Goal: Transaction & Acquisition: Purchase product/service

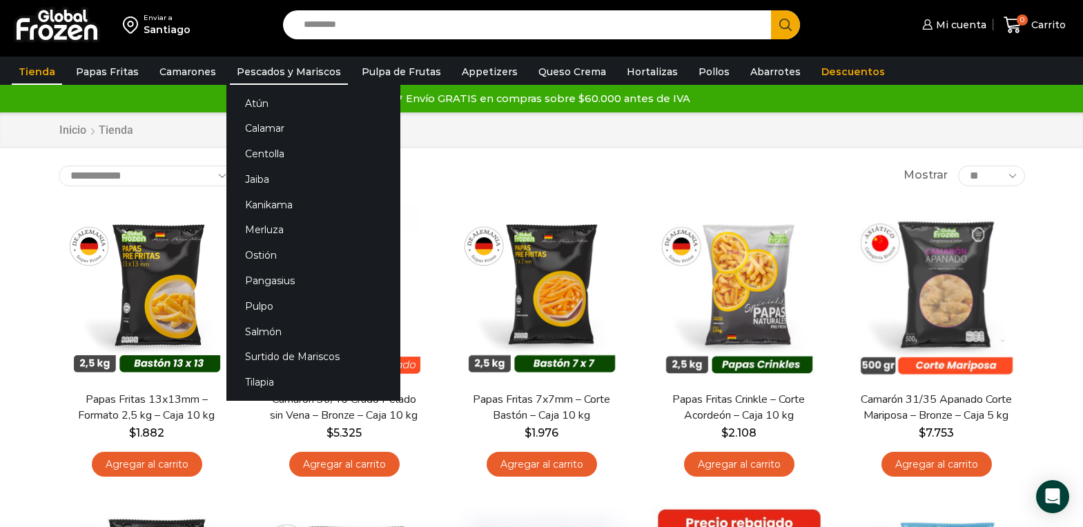
click at [284, 70] on link "Pescados y Mariscos" at bounding box center [289, 72] width 118 height 26
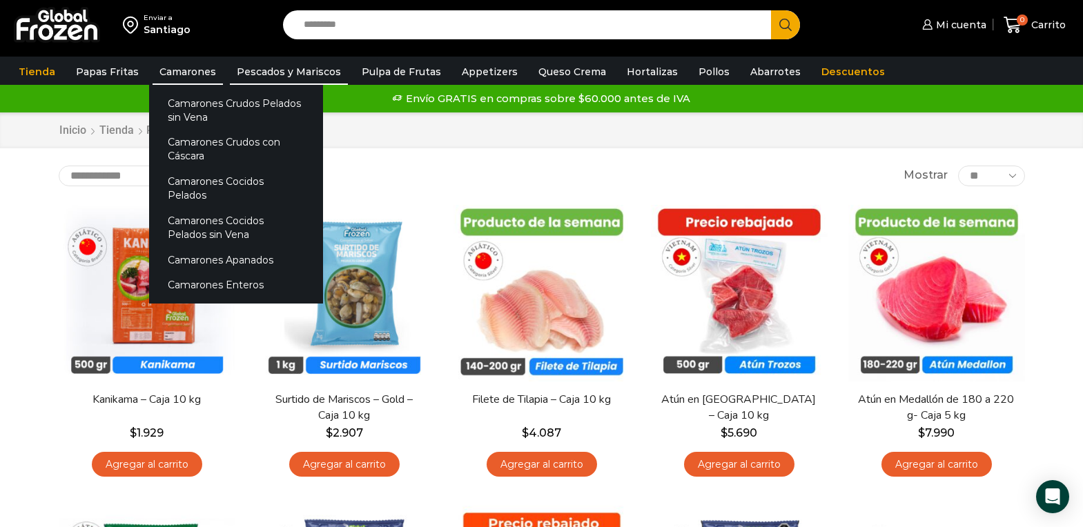
click at [171, 72] on link "Camarones" at bounding box center [188, 72] width 70 height 26
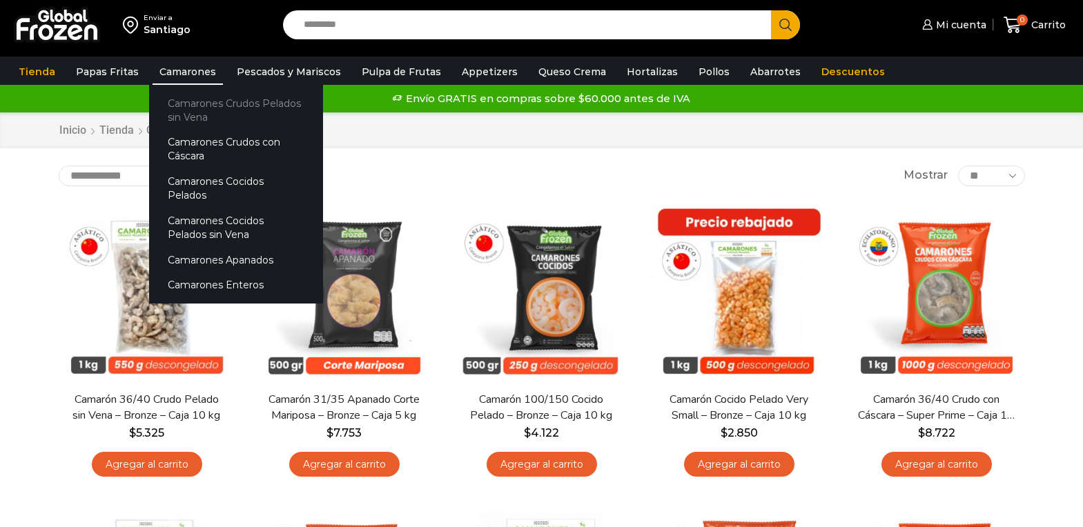
click at [181, 116] on link "Camarones Crudos Pelados sin Vena" at bounding box center [236, 109] width 174 height 39
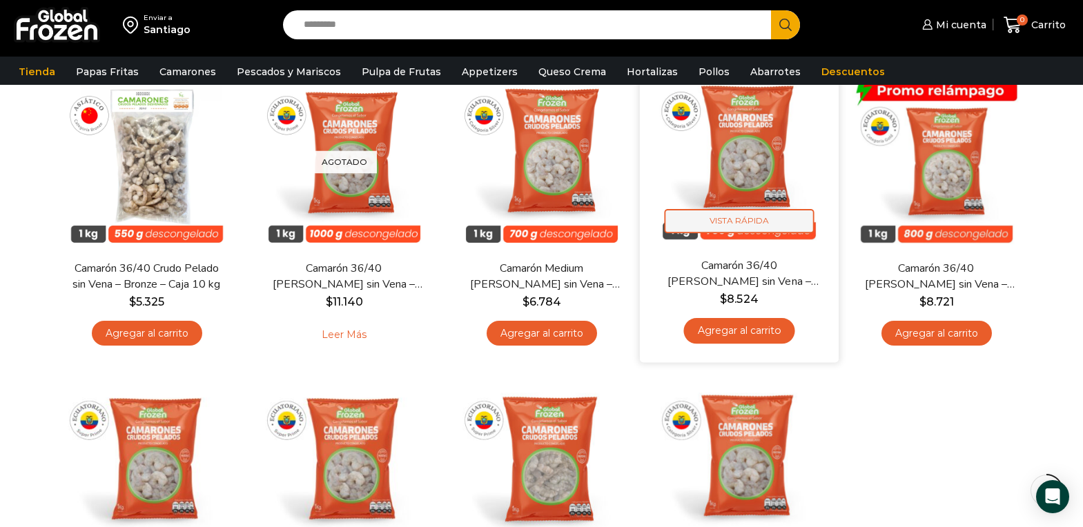
click at [744, 226] on span "Vista Rápida" at bounding box center [739, 221] width 150 height 24
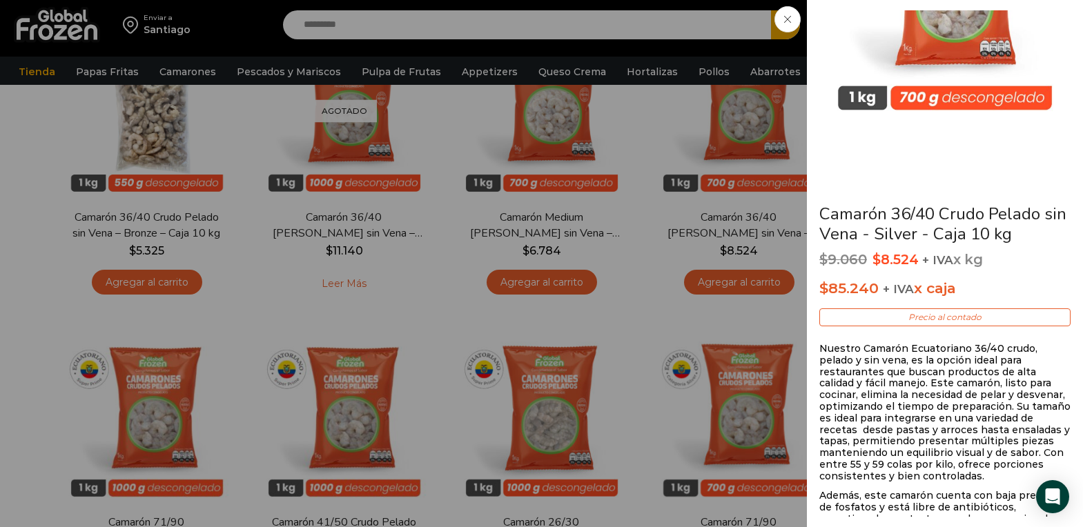
scroll to position [345, 0]
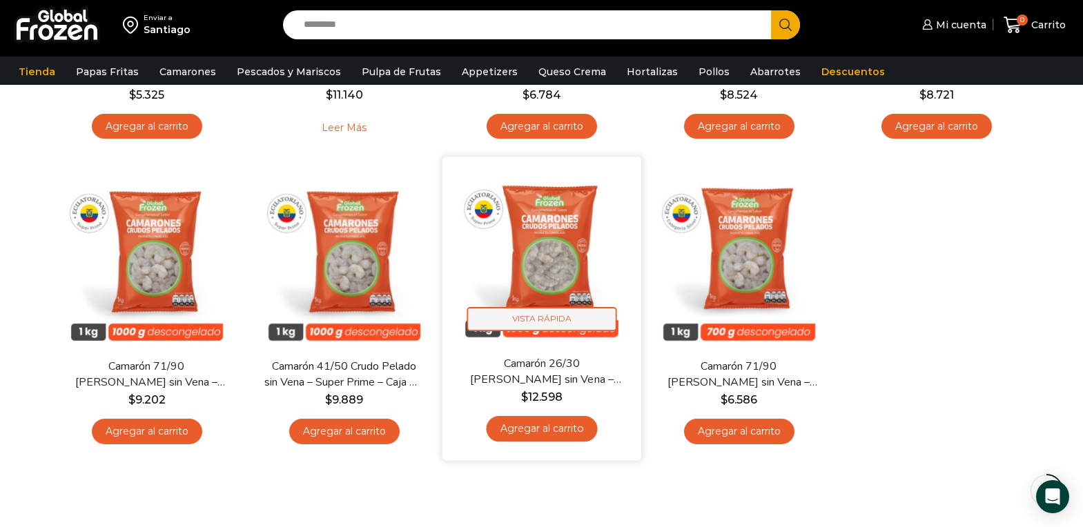
click at [554, 317] on span "Vista Rápida" at bounding box center [542, 319] width 150 height 24
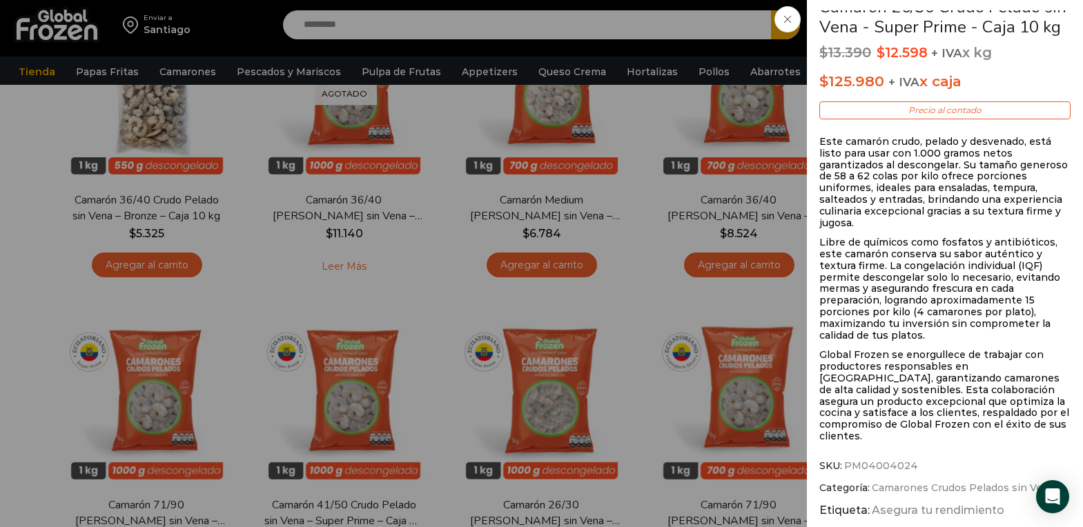
scroll to position [138, 0]
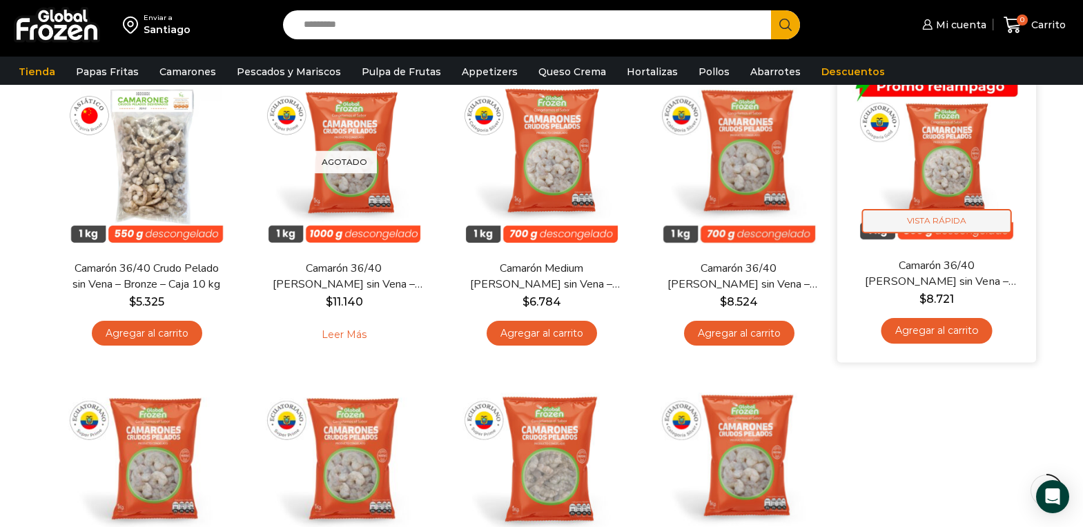
click at [953, 224] on span "Vista Rápida" at bounding box center [937, 221] width 150 height 24
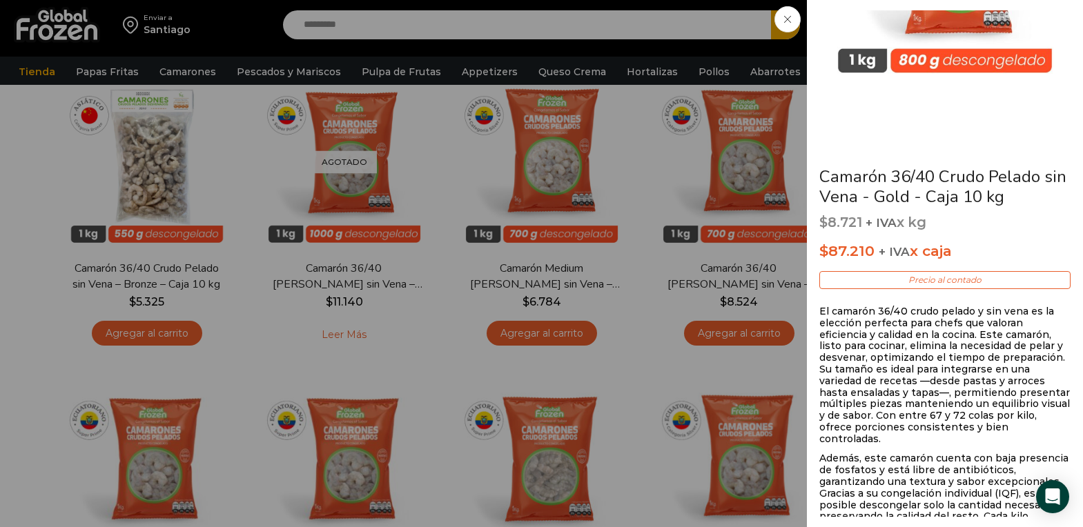
scroll to position [207, 0]
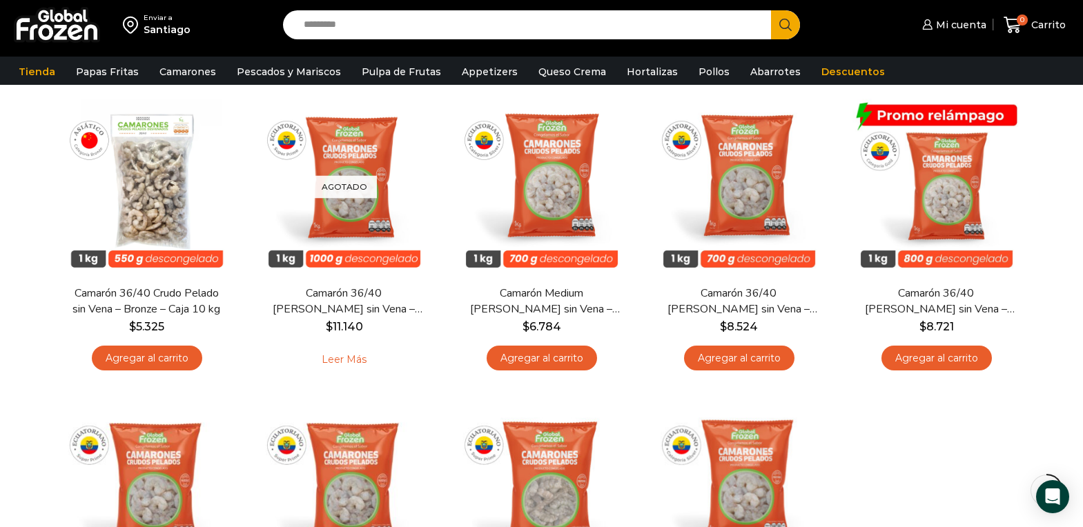
scroll to position [0, 0]
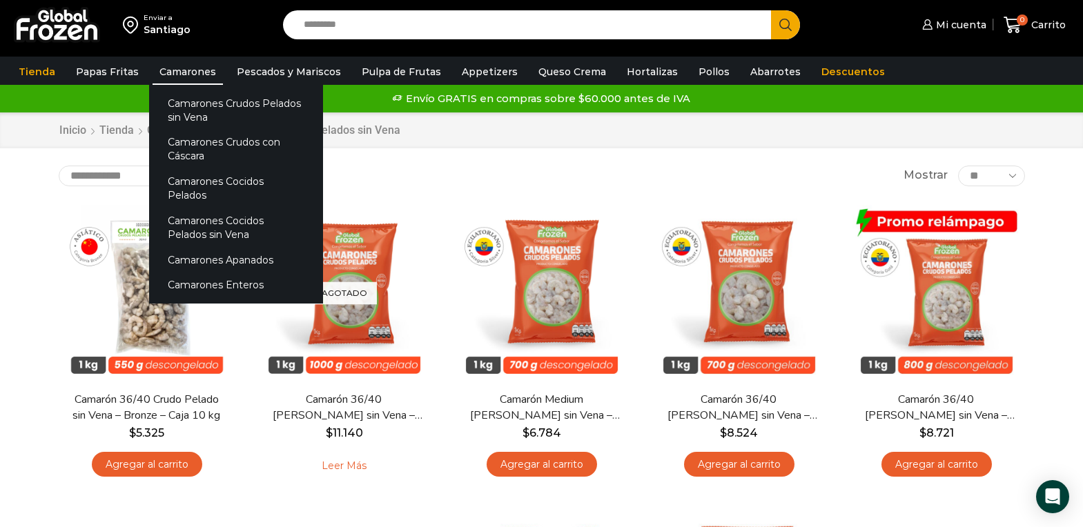
click at [169, 73] on link "Camarones" at bounding box center [188, 72] width 70 height 26
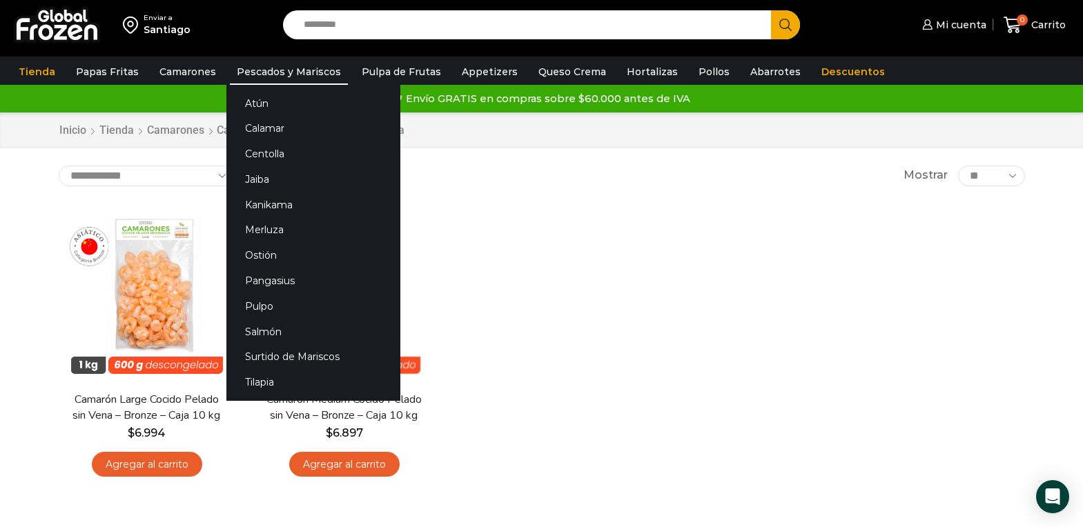
click at [282, 74] on link "Pescados y Mariscos" at bounding box center [289, 72] width 118 height 26
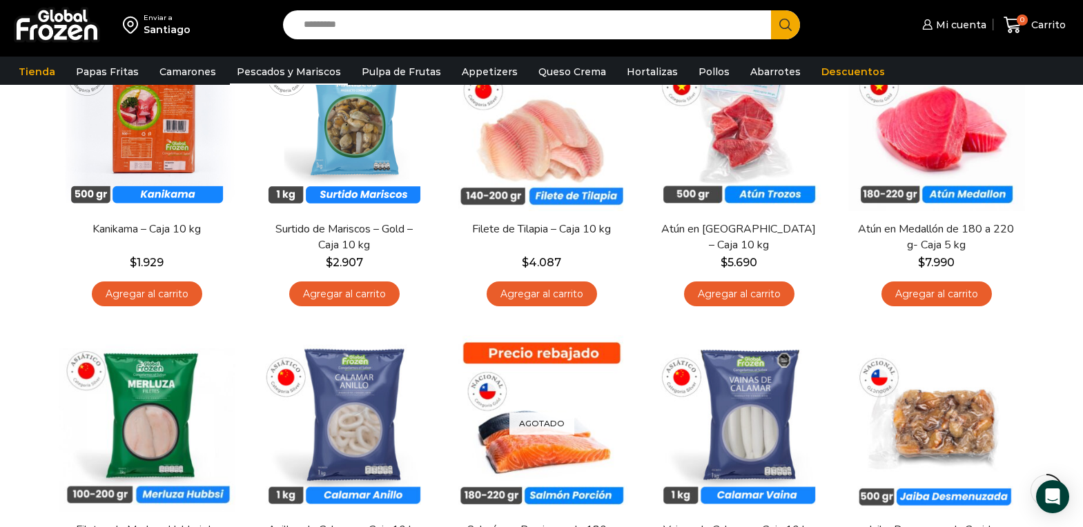
scroll to position [69, 0]
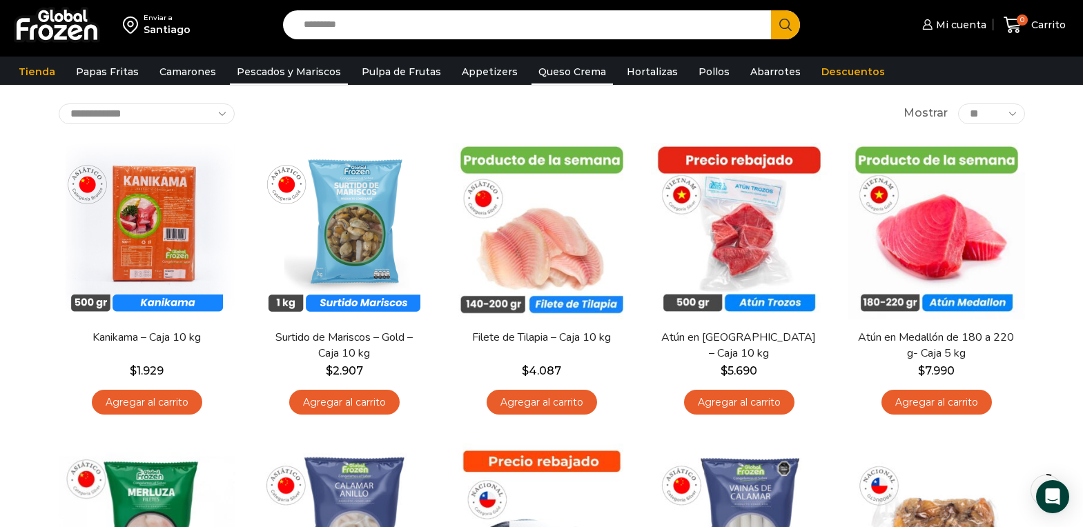
click at [565, 70] on link "Queso Crema" at bounding box center [572, 72] width 81 height 26
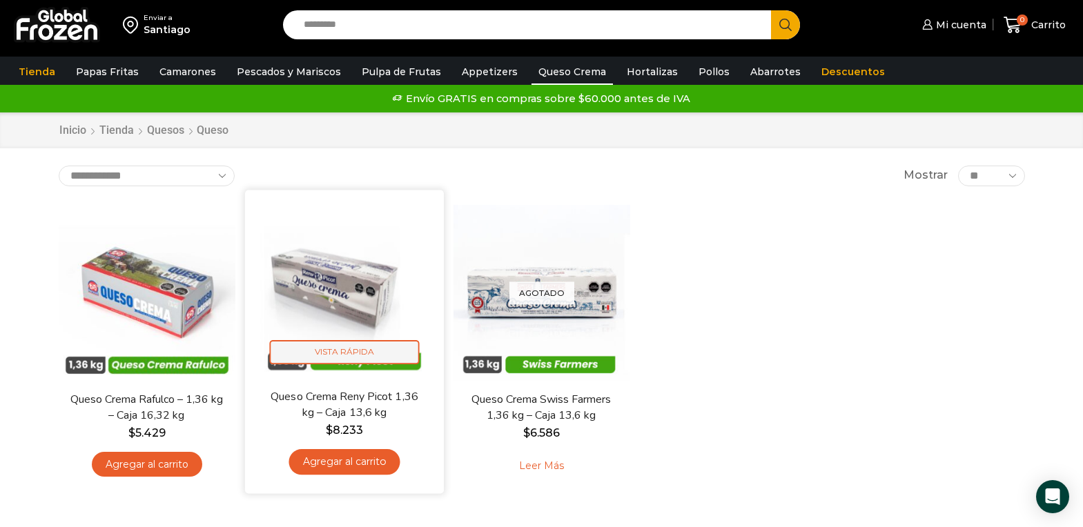
click at [349, 351] on span "Vista Rápida" at bounding box center [344, 352] width 150 height 24
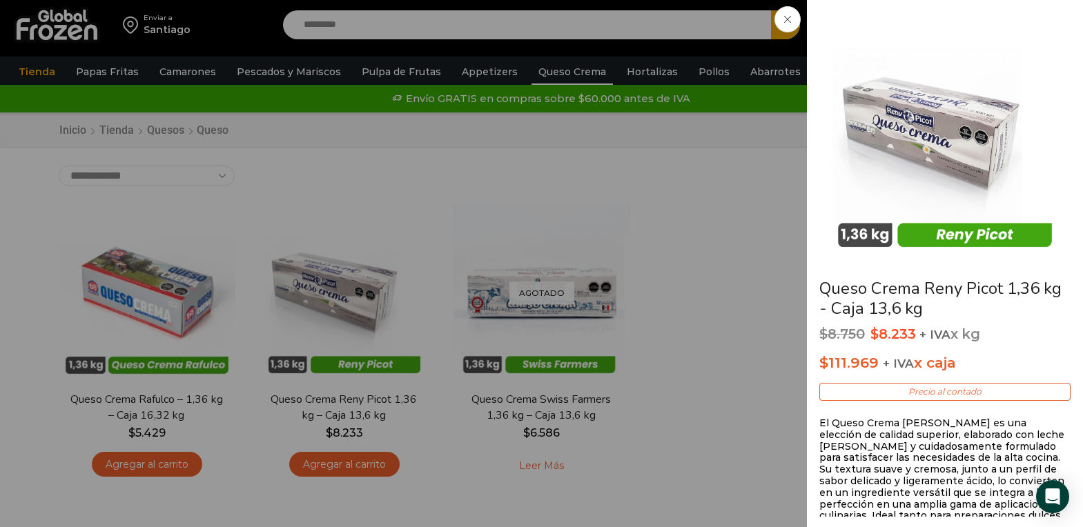
click at [483, 0] on div "Queso Crema Reny Picot 1,36 kg - Caja 13,6 kg $ 8.750 Original price was: $8.75…" at bounding box center [541, 0] width 1083 height 0
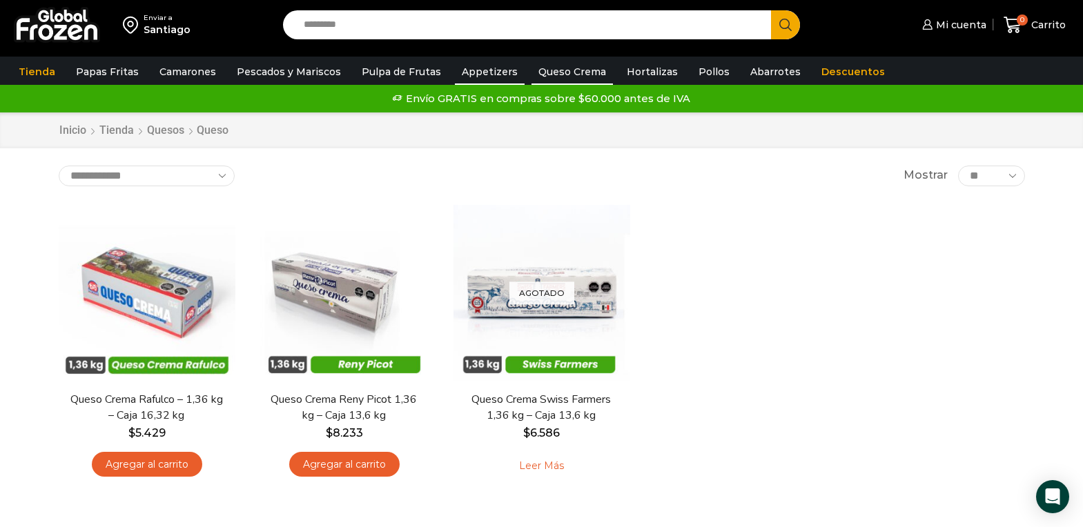
click at [476, 72] on link "Appetizers" at bounding box center [490, 72] width 70 height 26
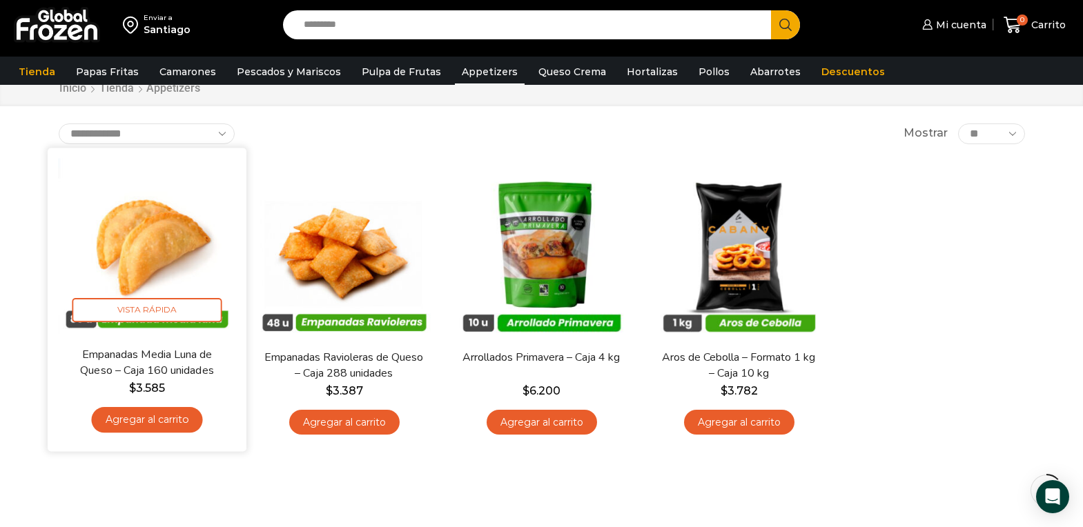
scroll to position [69, 0]
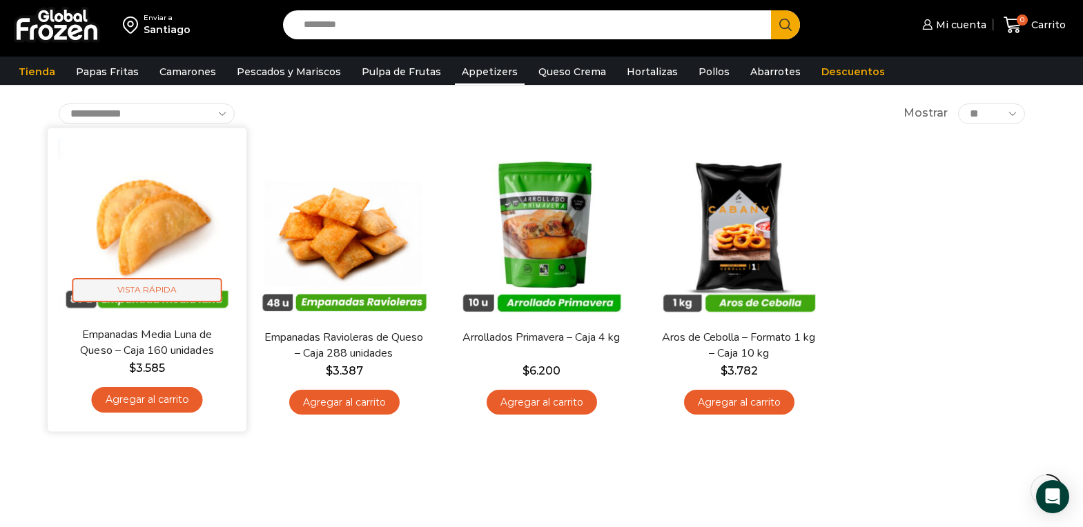
click at [150, 289] on span "Vista Rápida" at bounding box center [147, 290] width 150 height 24
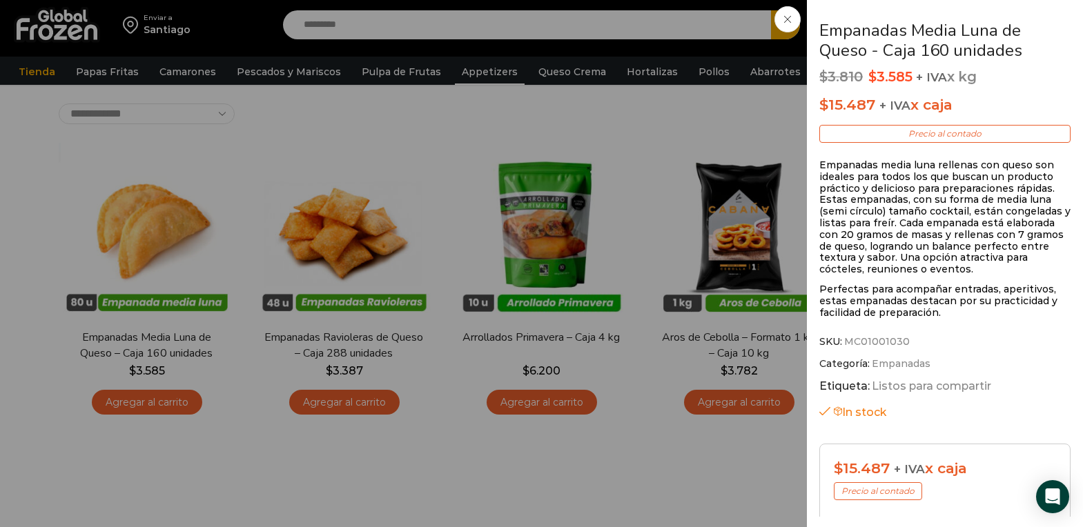
scroll to position [276, 0]
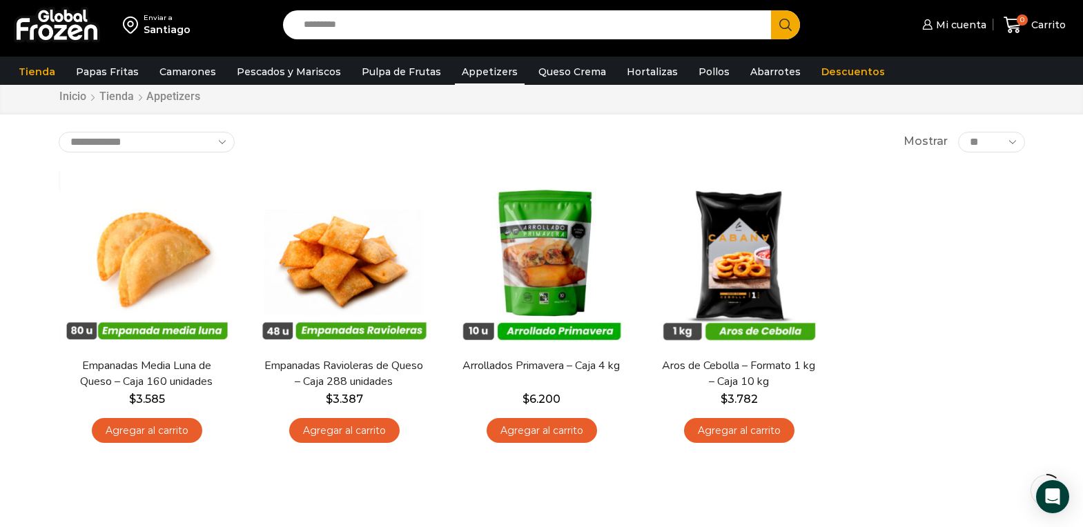
scroll to position [0, 0]
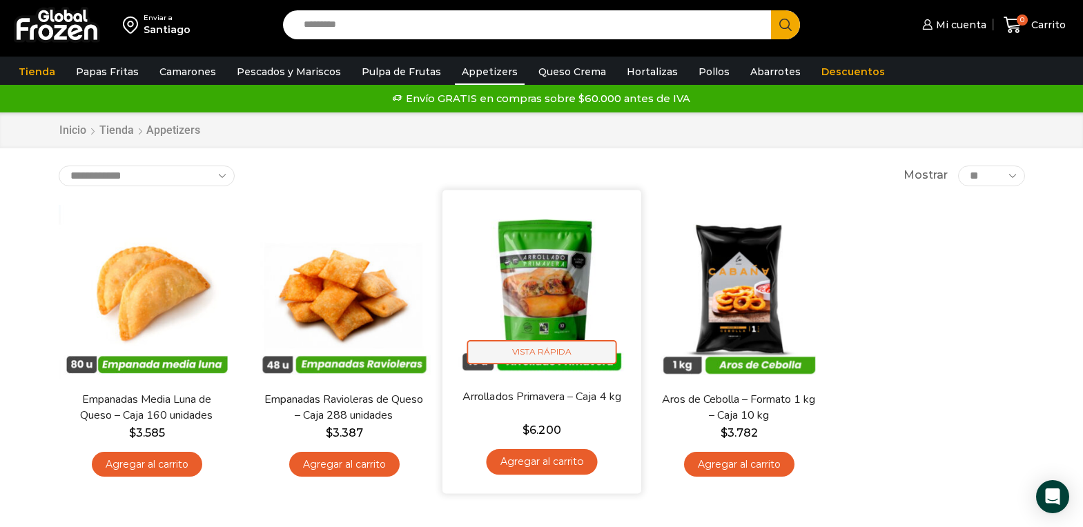
click at [548, 356] on span "Vista Rápida" at bounding box center [542, 352] width 150 height 24
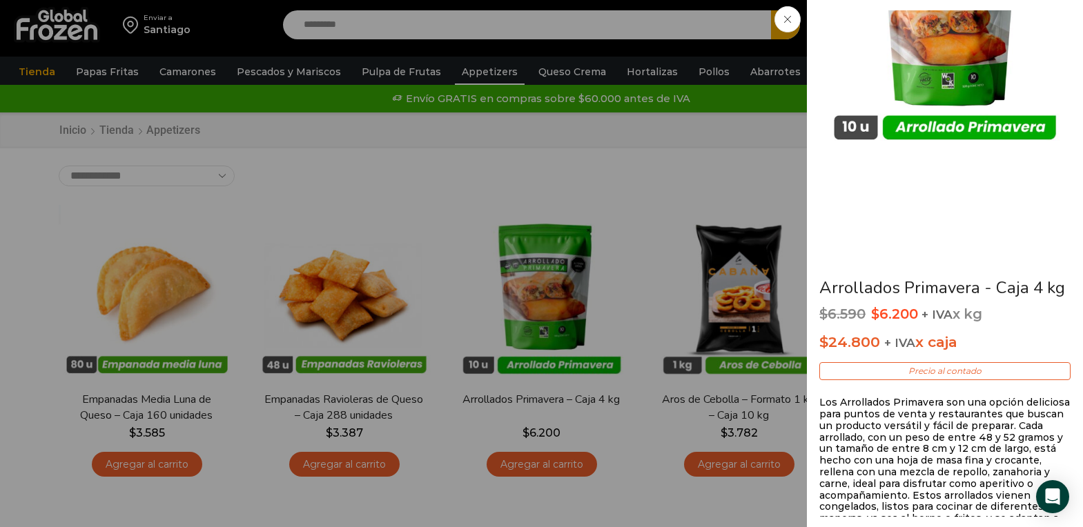
scroll to position [138, 0]
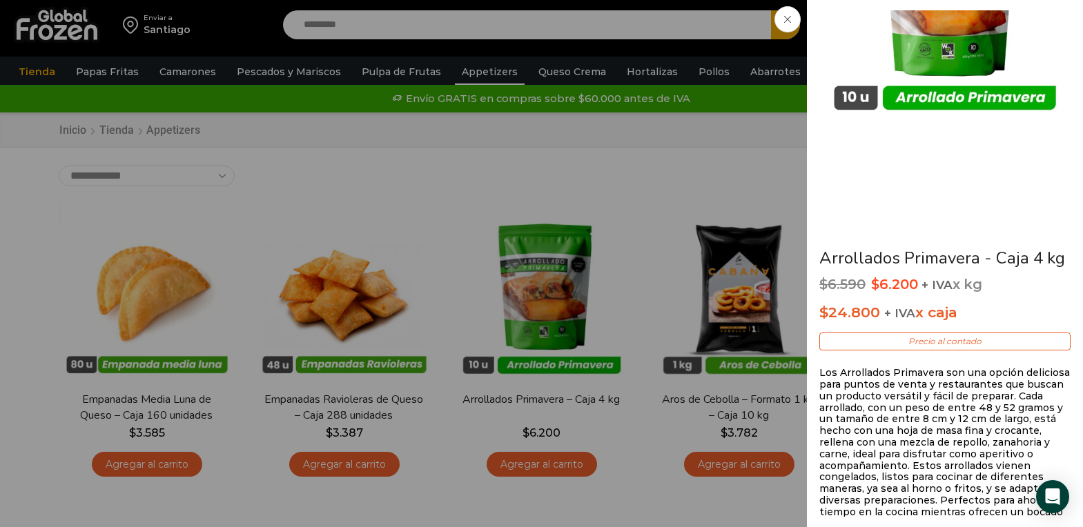
click at [461, 0] on div "Arrollados Primavera - Caja 4 kg $ 6.590 Original price was: $6.590. $ 6.200 Cu…" at bounding box center [541, 0] width 1083 height 0
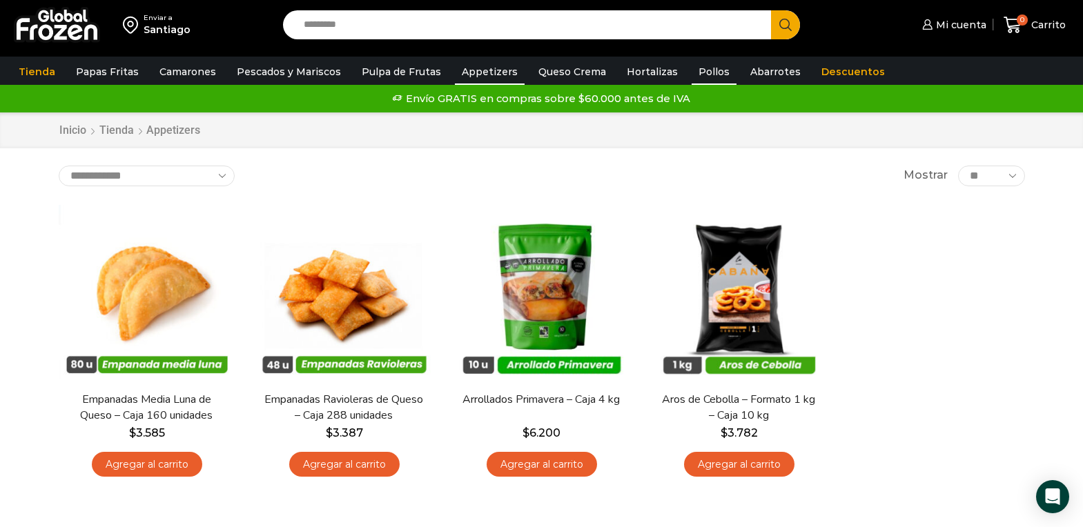
click at [693, 74] on link "Pollos" at bounding box center [714, 72] width 45 height 26
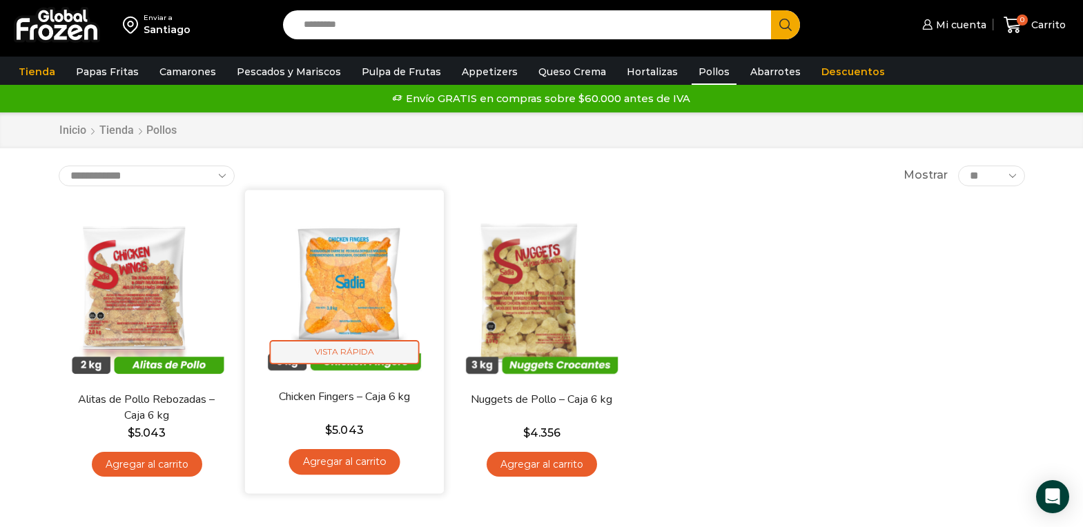
click at [353, 354] on span "Vista Rápida" at bounding box center [344, 352] width 150 height 24
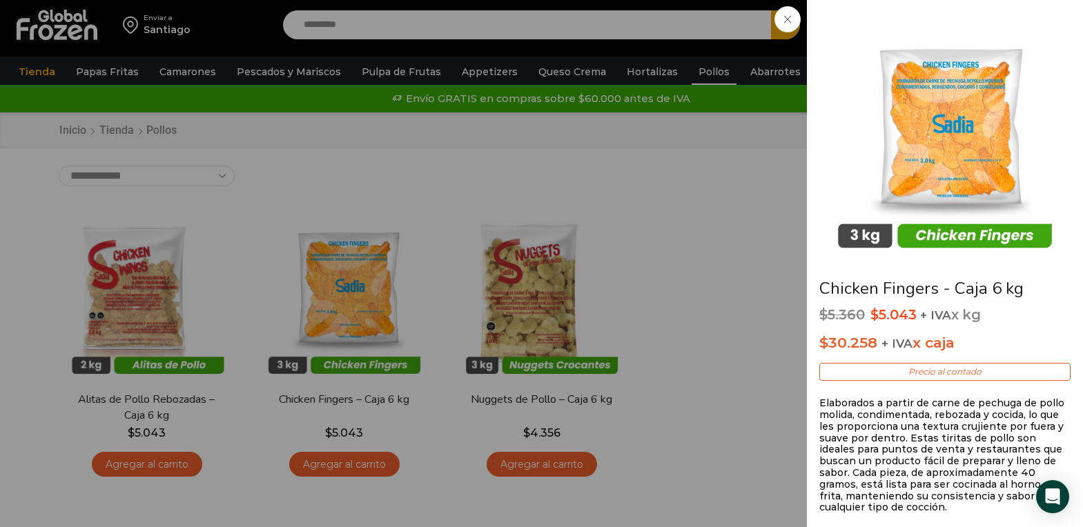
click at [663, 0] on div "Chicken Fingers - Caja 6 kg $ 5.360 Original price was: $5.360. $ 5.043 Current…" at bounding box center [541, 0] width 1083 height 0
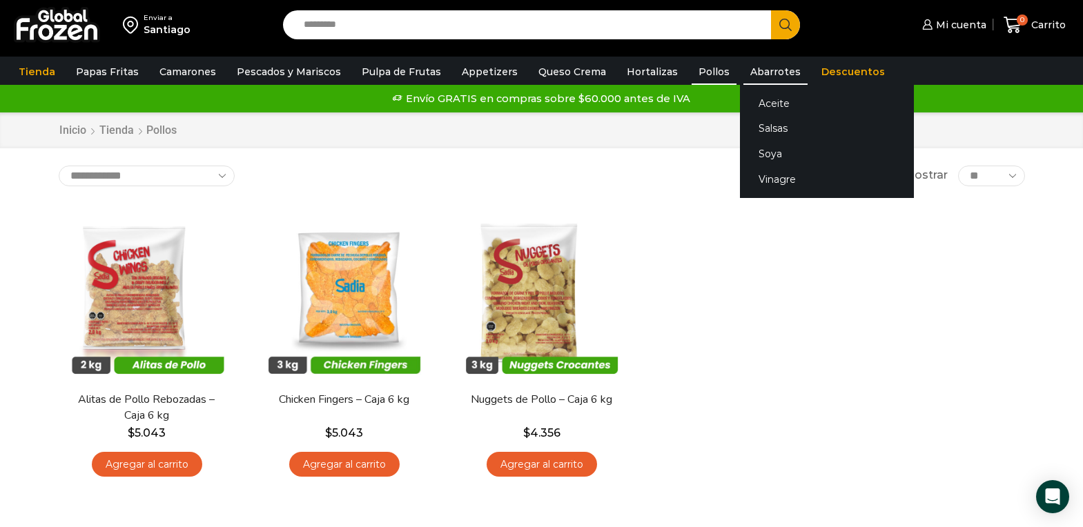
click at [755, 73] on link "Abarrotes" at bounding box center [776, 72] width 64 height 26
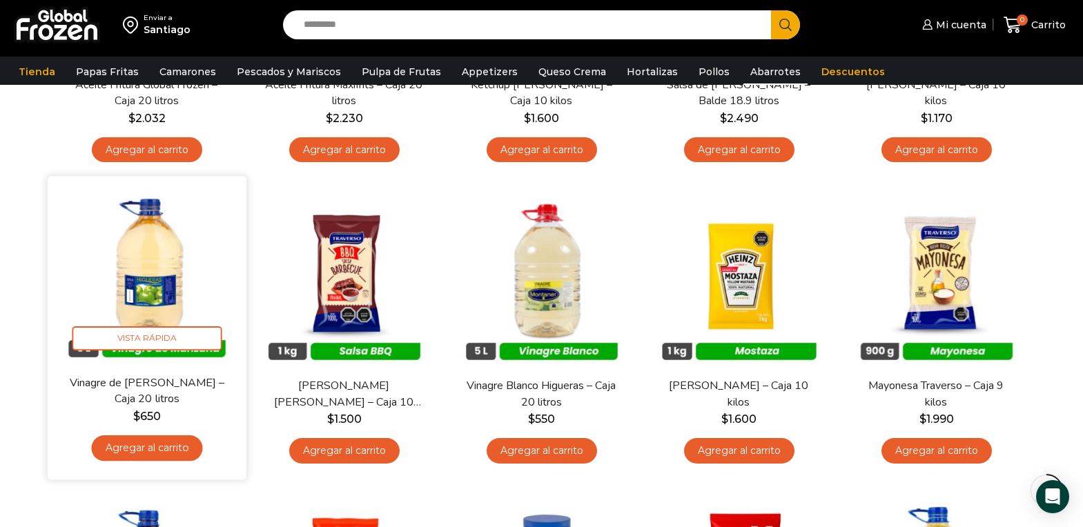
scroll to position [207, 0]
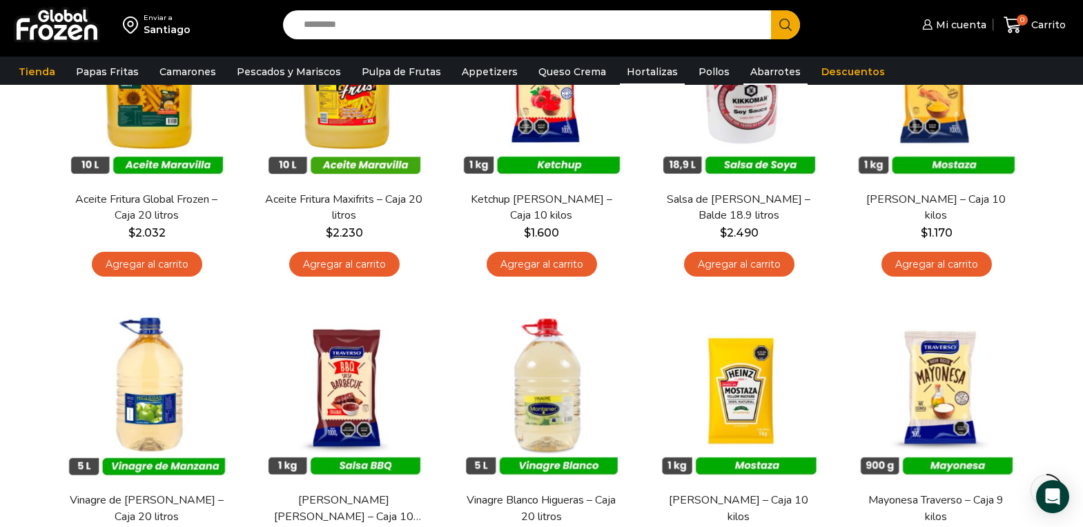
click at [635, 72] on link "Hortalizas" at bounding box center [652, 72] width 65 height 26
click at [635, 75] on link "Hortalizas" at bounding box center [652, 72] width 65 height 26
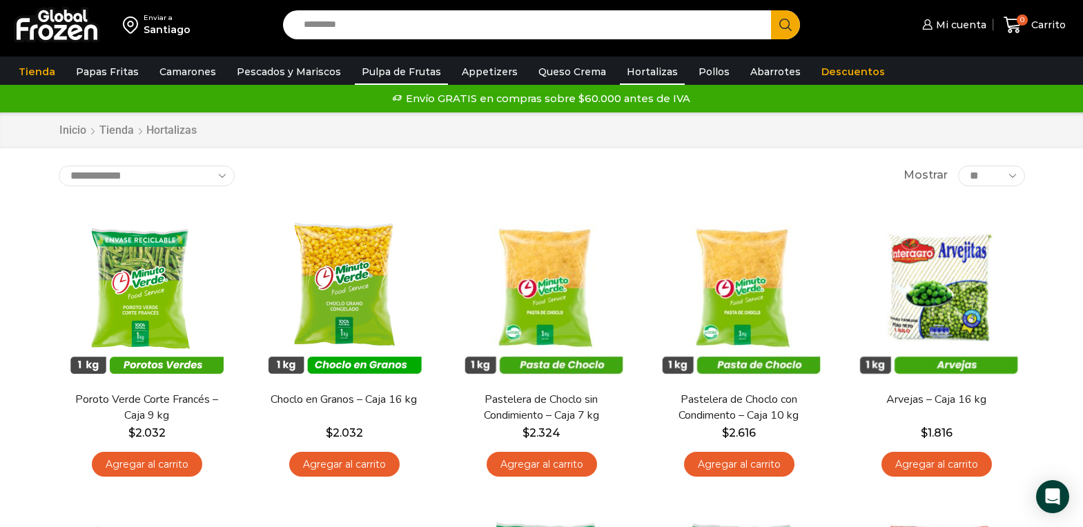
click at [409, 72] on link "Pulpa de Frutas" at bounding box center [401, 72] width 93 height 26
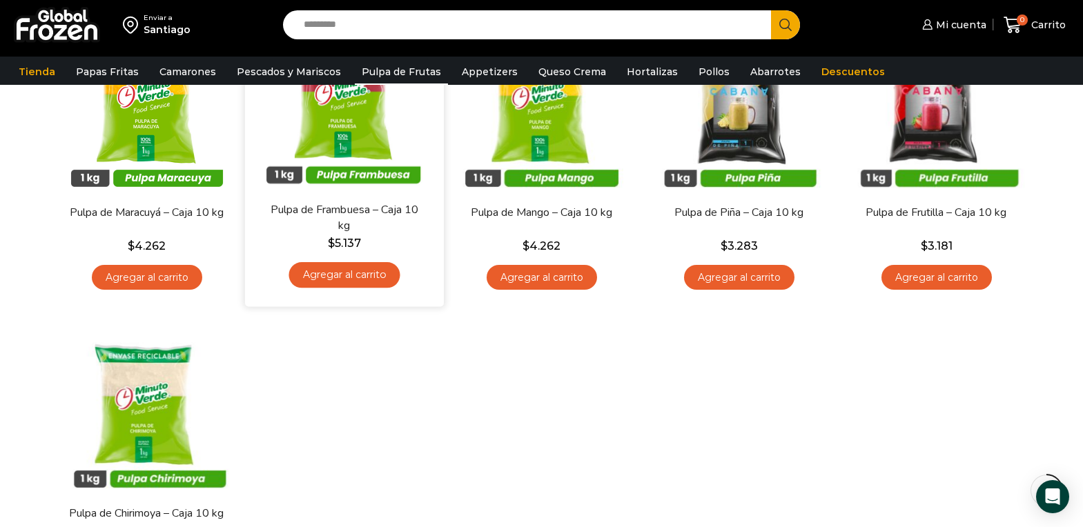
scroll to position [69, 0]
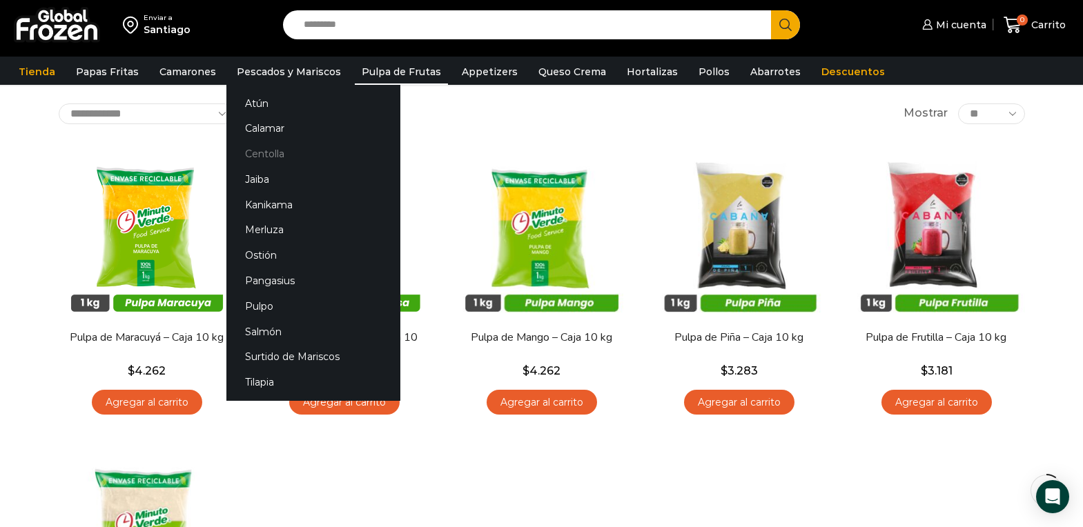
click at [257, 155] on link "Centolla" at bounding box center [313, 155] width 174 height 26
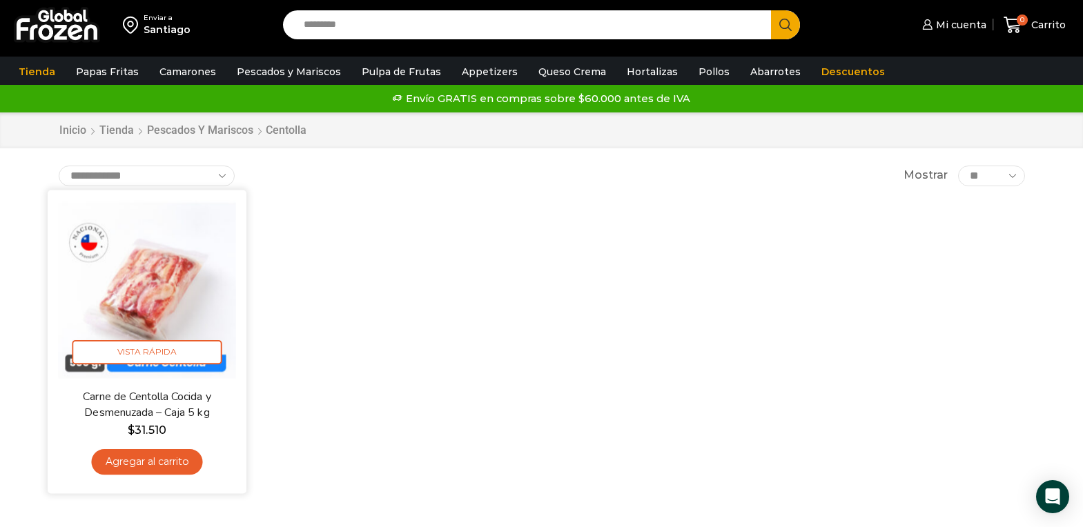
click at [162, 458] on link "Agregar al carrito" at bounding box center [146, 462] width 111 height 26
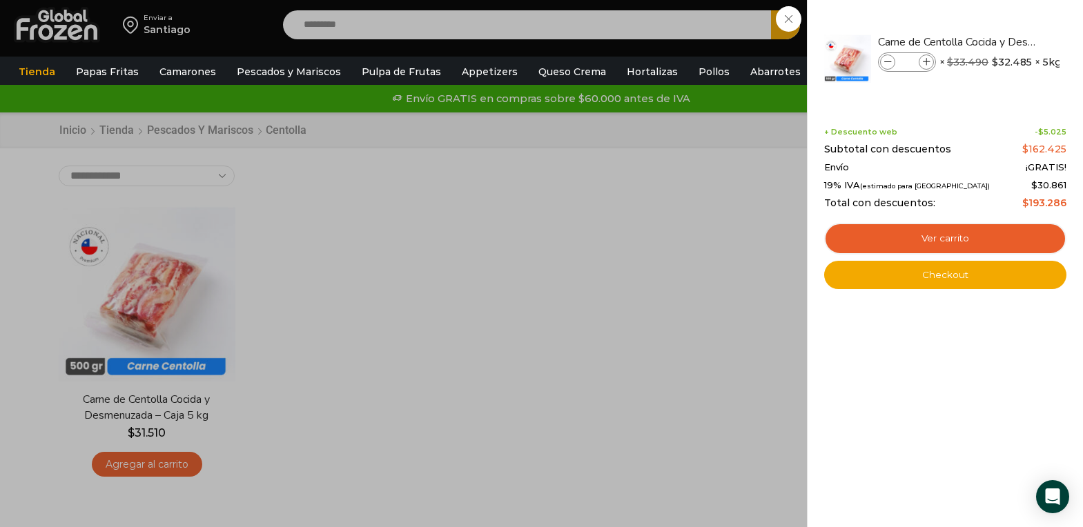
click at [1000, 41] on div "1 [GEOGRAPHIC_DATA] 1 1 Shopping Cart *" at bounding box center [1034, 25] width 69 height 32
